Goal: Check status

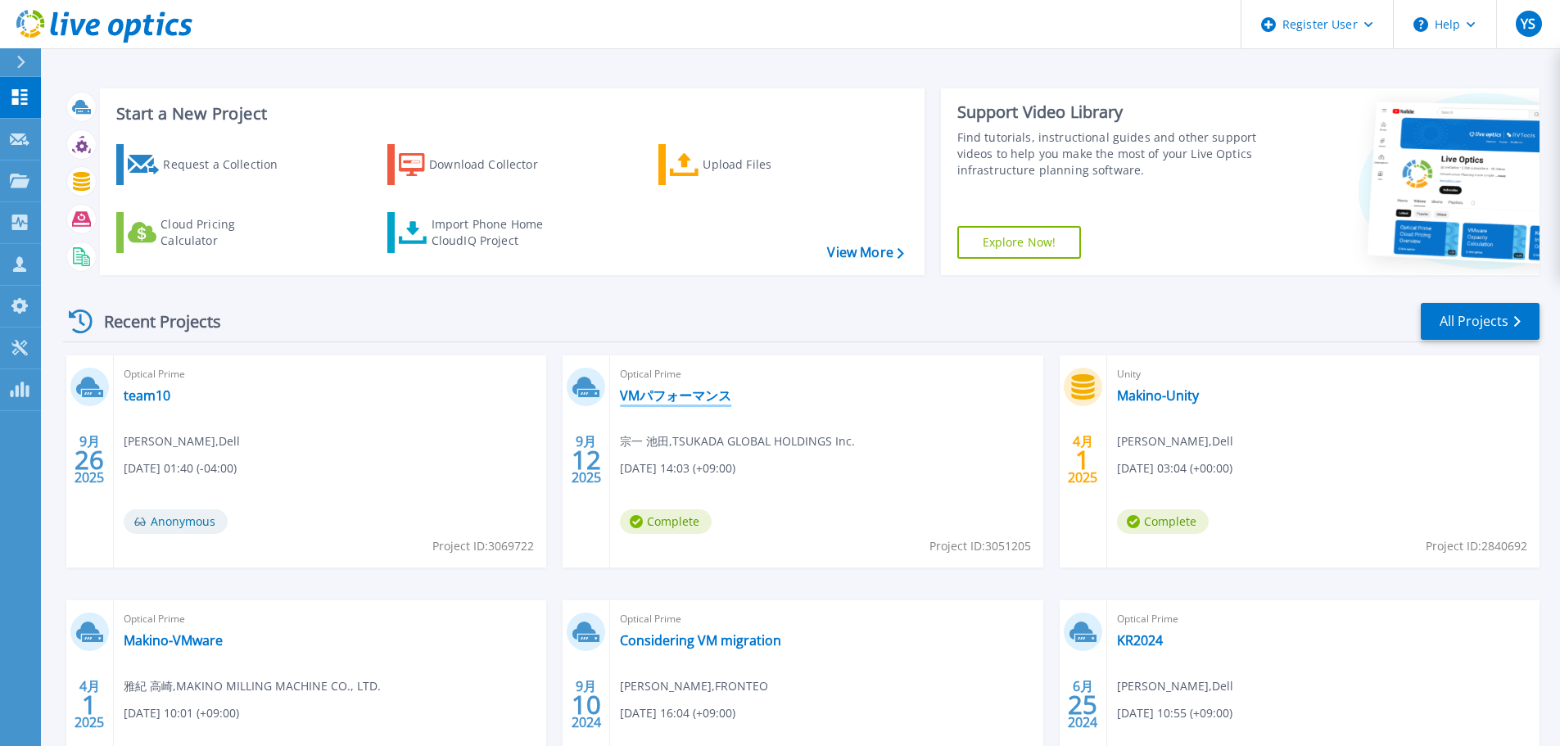
click at [657, 390] on link "VMパフォーマンス" at bounding box center [675, 395] width 111 height 16
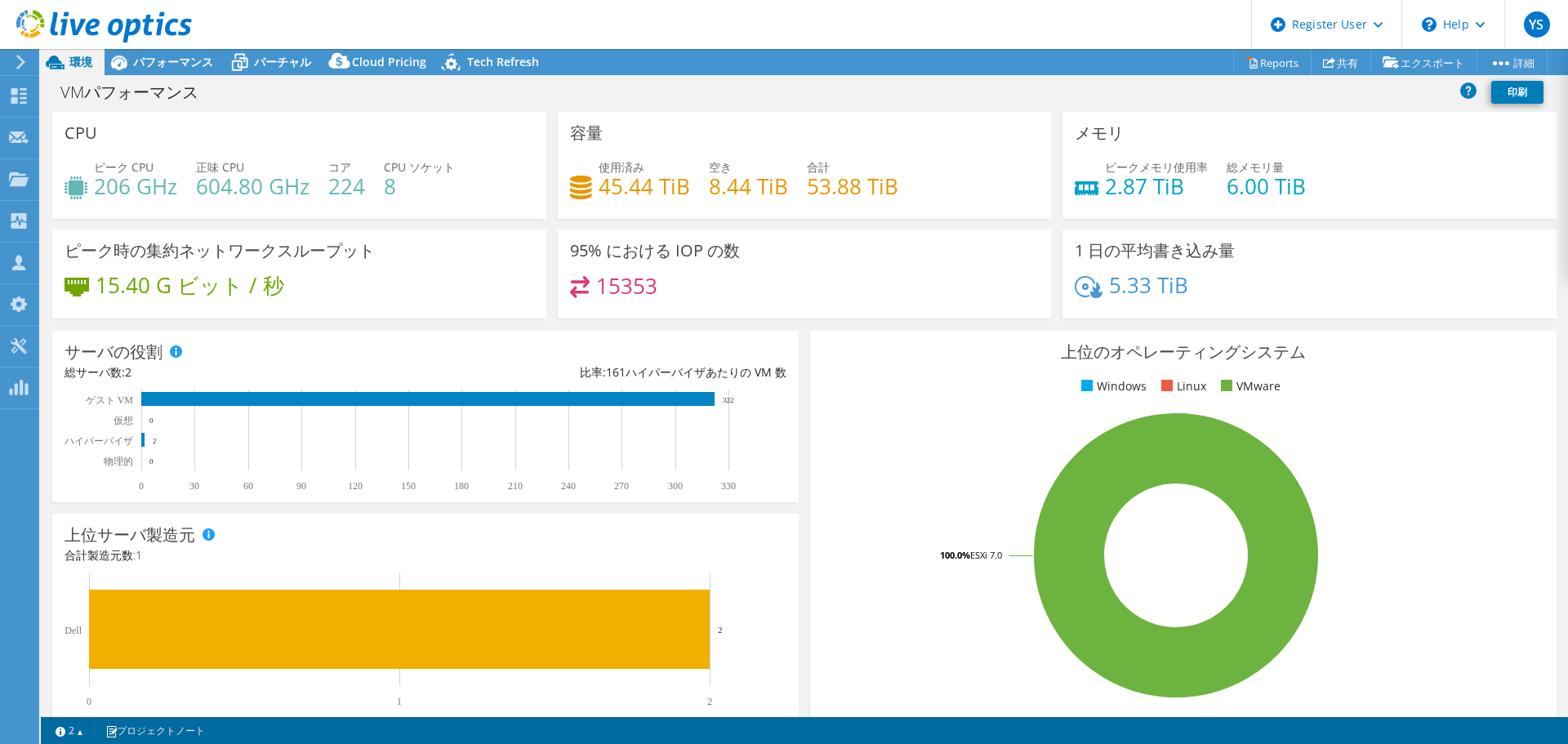
select select "[GEOGRAPHIC_DATA]"
select select "JPY"
